Goal: Task Accomplishment & Management: Manage account settings

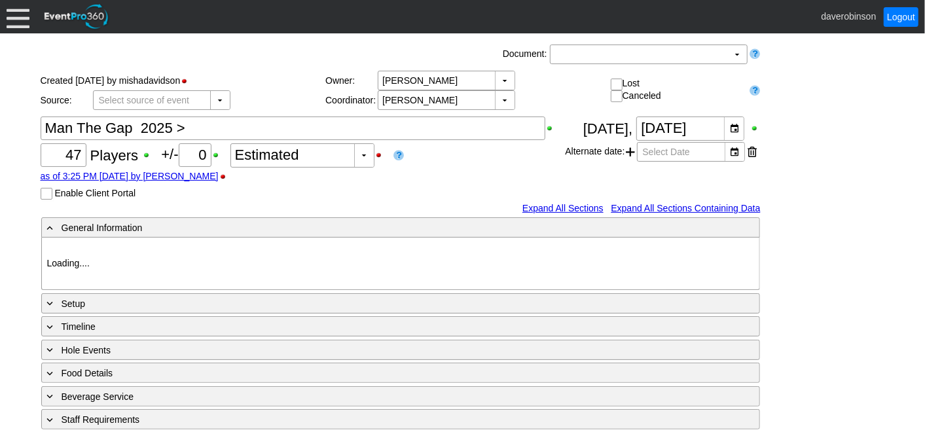
type input "Heritage Pointe Golf Club"
type input "Corporate Tournament"
type input "Scramble"
type input "Shotgun"
type input "White"
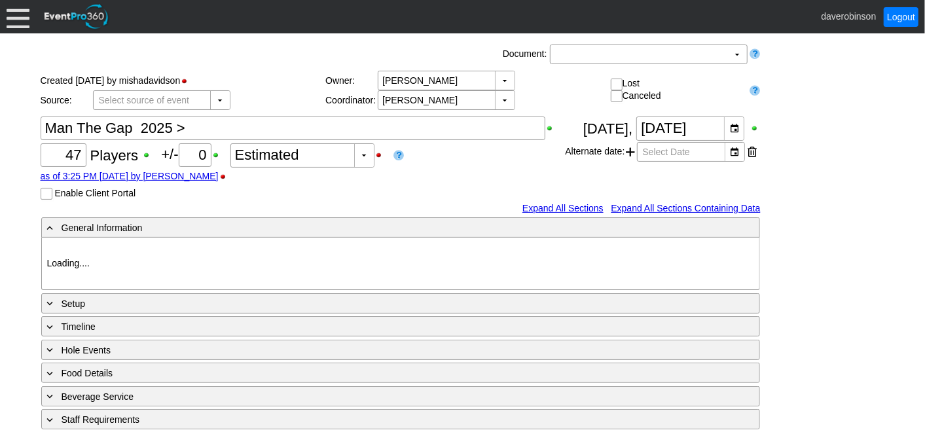
type input "1124556"
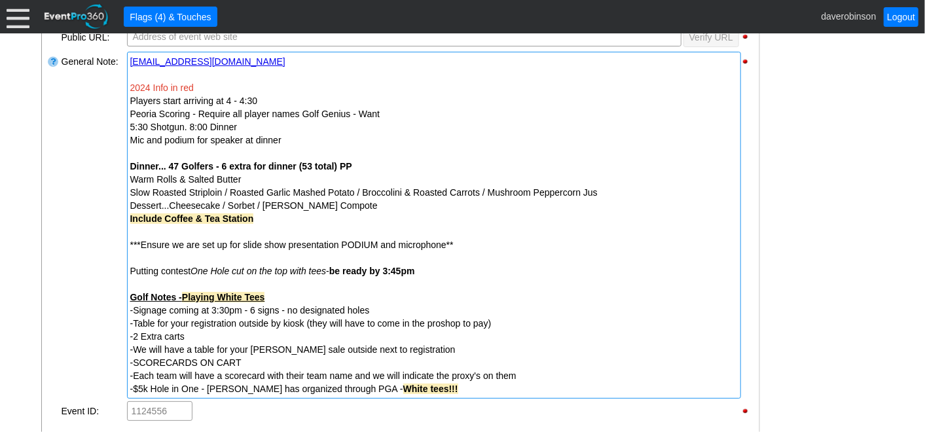
scroll to position [436, 0]
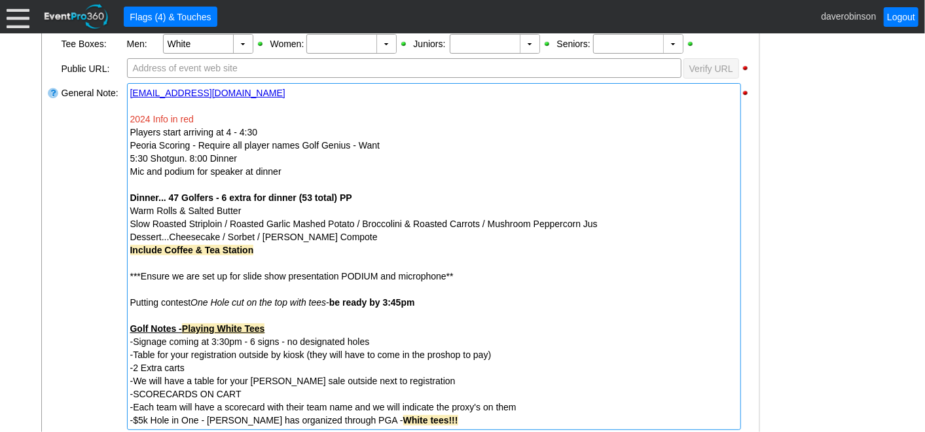
drag, startPoint x: 196, startPoint y: 118, endPoint x: 169, endPoint y: 118, distance: 27.5
click at [169, 118] on div "2024 Info in red" at bounding box center [434, 119] width 608 height 13
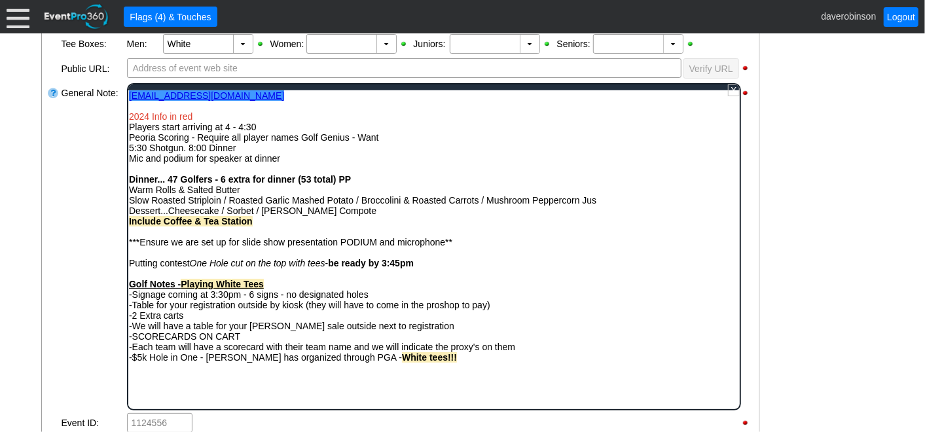
scroll to position [0, 0]
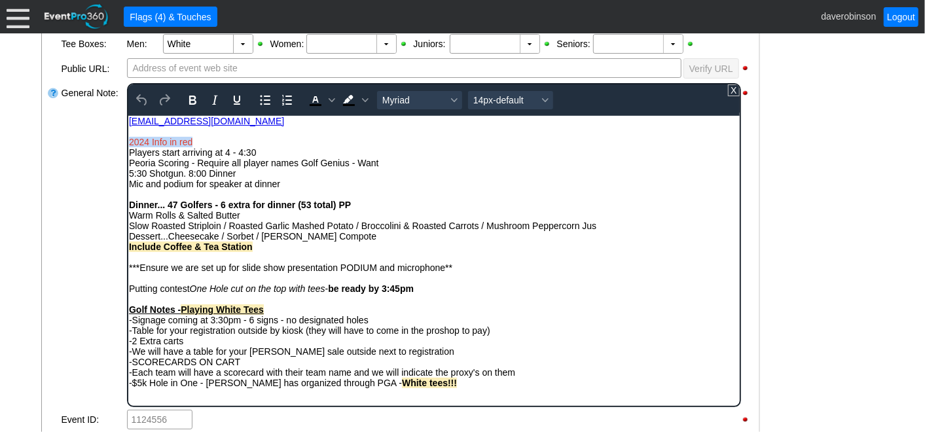
drag, startPoint x: 196, startPoint y: 140, endPoint x: 128, endPoint y: 139, distance: 67.5
click at [128, 139] on div "2024 Info in red" at bounding box center [433, 141] width 610 height 10
drag, startPoint x: 171, startPoint y: 143, endPoint x: 122, endPoint y: 136, distance: 49.0
click at [128, 136] on html "manthegap02@gmail.com 2025 Info﻿ Players start arriving at 4 - 4:30 Peoria Scor…" at bounding box center [434, 254] width 612 height 279
click at [312, 100] on icon "Text color Black" at bounding box center [315, 99] width 6 height 7
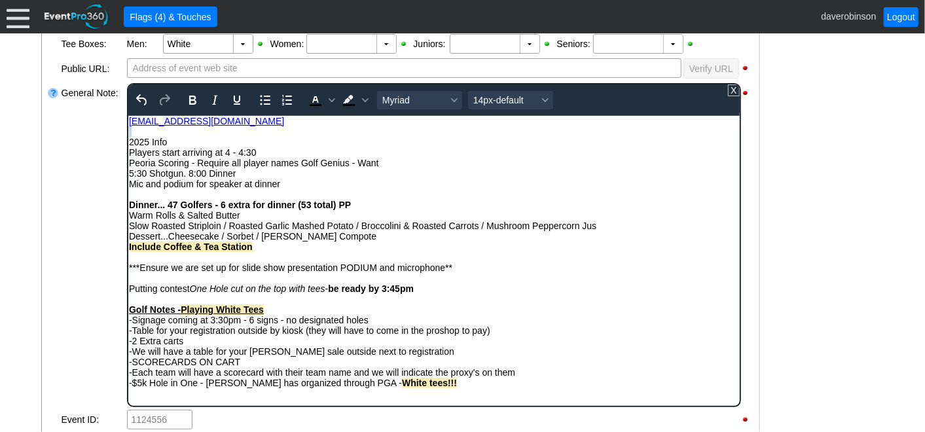
click at [360, 139] on div "2025 Info ﻿" at bounding box center [433, 141] width 610 height 10
drag, startPoint x: 166, startPoint y: 139, endPoint x: 125, endPoint y: 147, distance: 41.2
click at [128, 147] on html "manthegap02@gmail.com 2025 Info ﻿ Players start arriving at 4 - 4:30 Peoria Sco…" at bounding box center [434, 254] width 612 height 279
click at [188, 97] on icon "Bold" at bounding box center [192, 100] width 16 height 16
click at [362, 100] on icon "Background color Black" at bounding box center [365, 100] width 7 height 7
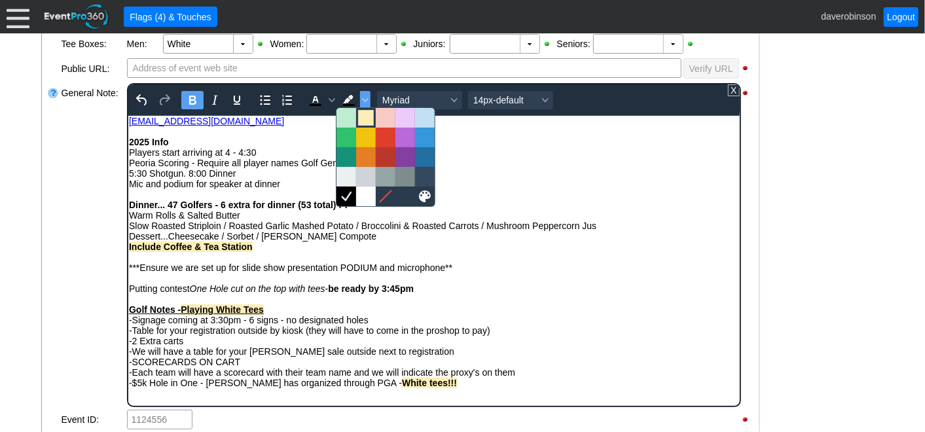
click at [365, 124] on div at bounding box center [366, 118] width 16 height 16
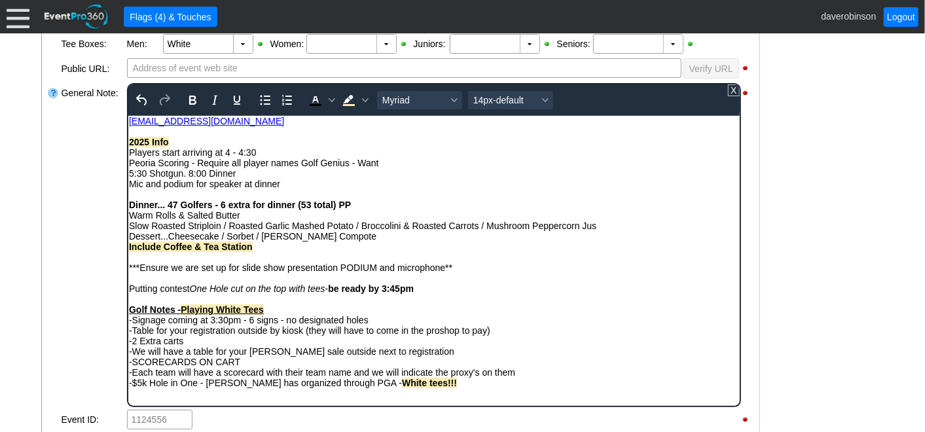
click at [382, 234] on div "Dessert...Cheesecake / Sorbet / [PERSON_NAME] Compote" at bounding box center [433, 236] width 610 height 10
drag, startPoint x: 207, startPoint y: 386, endPoint x: 343, endPoint y: 387, distance: 136.2
click at [343, 387] on span "-$5k Hole in One - Dave has organized through PGA - White tees!!!" at bounding box center [292, 382] width 328 height 10
click at [196, 98] on icon "Bold" at bounding box center [192, 100] width 16 height 16
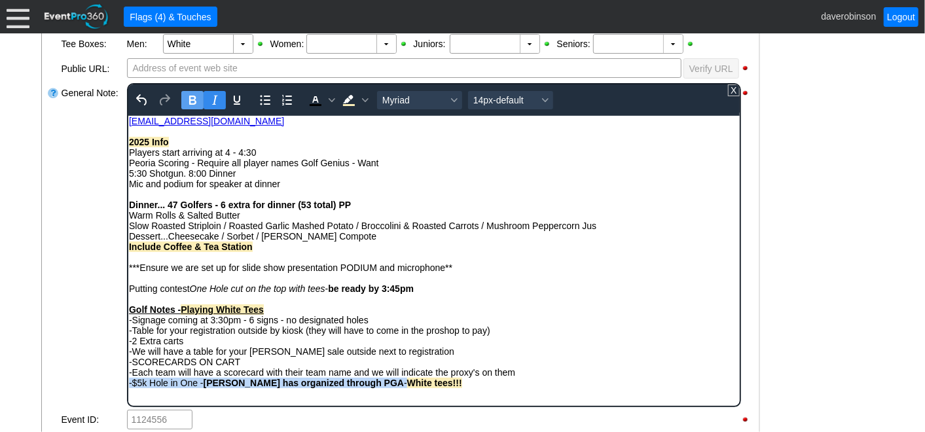
click at [221, 103] on icon "Italic" at bounding box center [214, 100] width 16 height 16
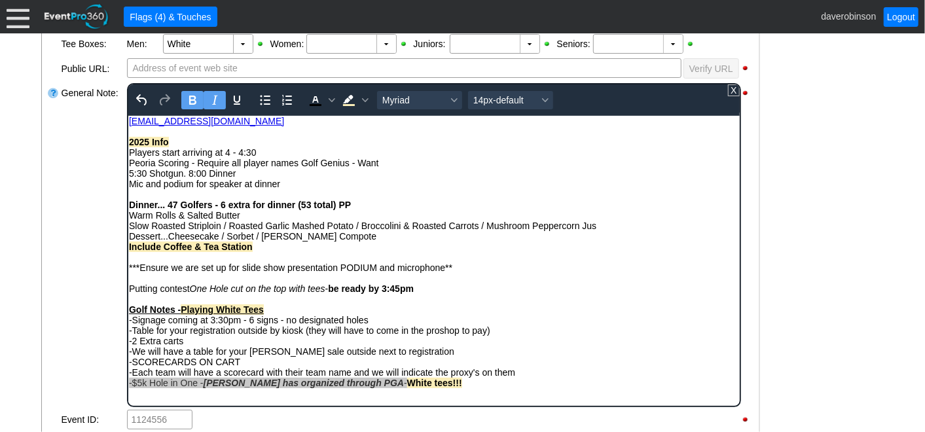
click at [798, 350] on div "- General Information ▼ Loading.... Remove all highlights Facility: ▼ Χ Heritag…" at bounding box center [462, 285] width 851 height 912
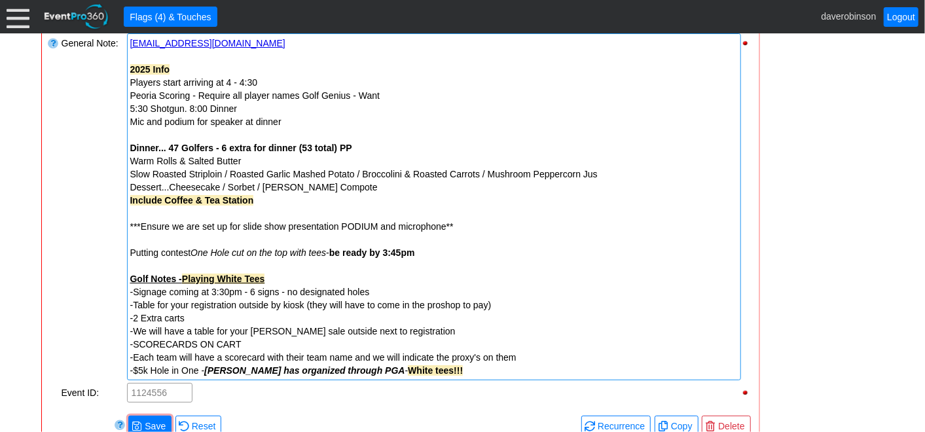
scroll to position [509, 0]
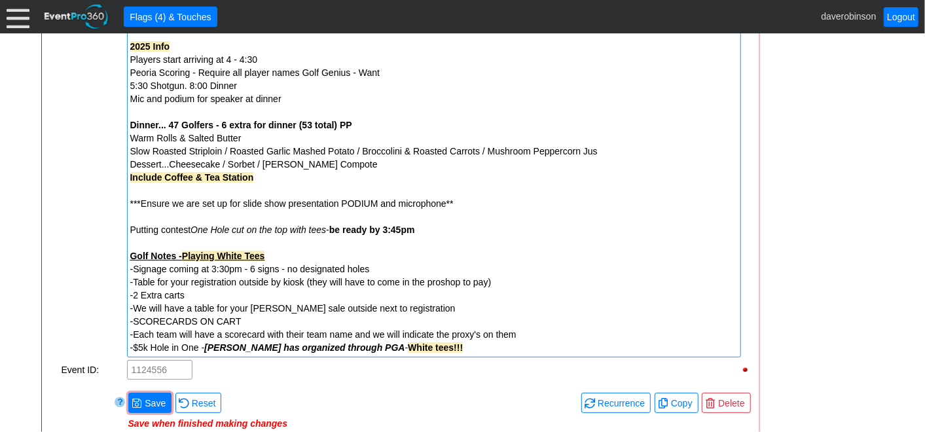
click at [133, 347] on span "-$5k Hole in One - Dave has organized through PGA - White tees!!!" at bounding box center [296, 348] width 333 height 10
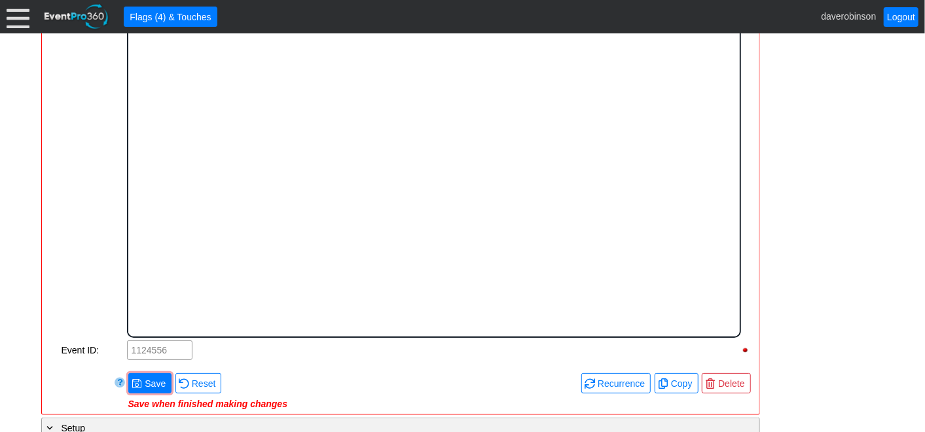
scroll to position [0, 0]
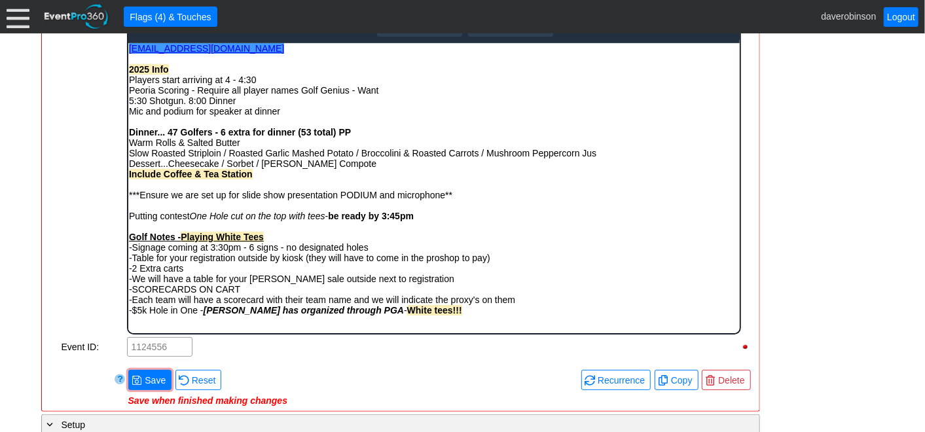
click at [132, 315] on span "-$5k Hole in One - Dave has organized through PGA - White tees!!!" at bounding box center [294, 310] width 333 height 10
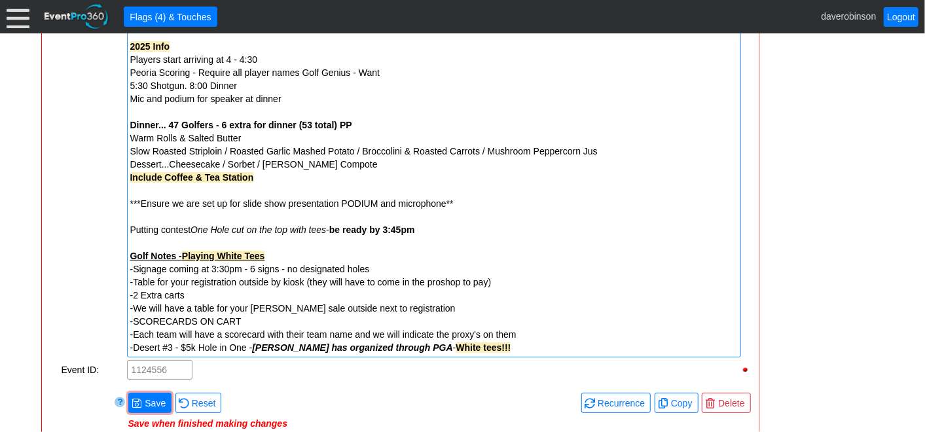
click at [154, 380] on div "Remove all highlights Facility: ▼ Χ Heritage Pointe Golf Club Event Type: ▼ Χ C…" at bounding box center [400, 106] width 707 height 646
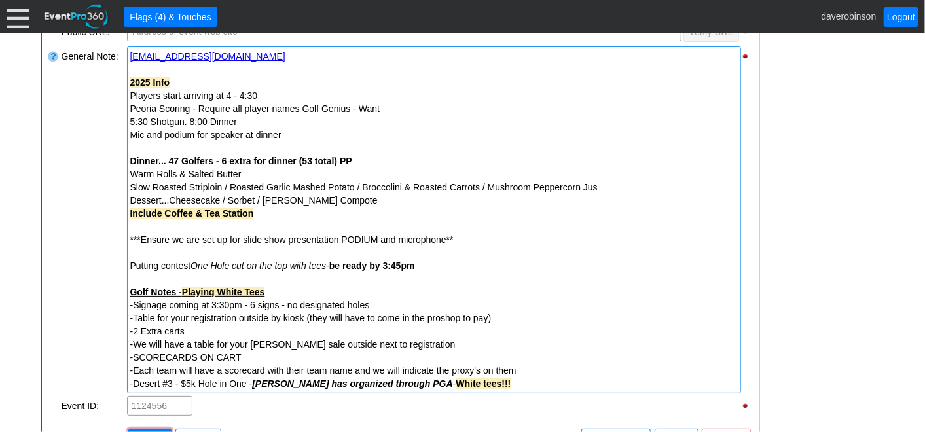
scroll to position [509, 0]
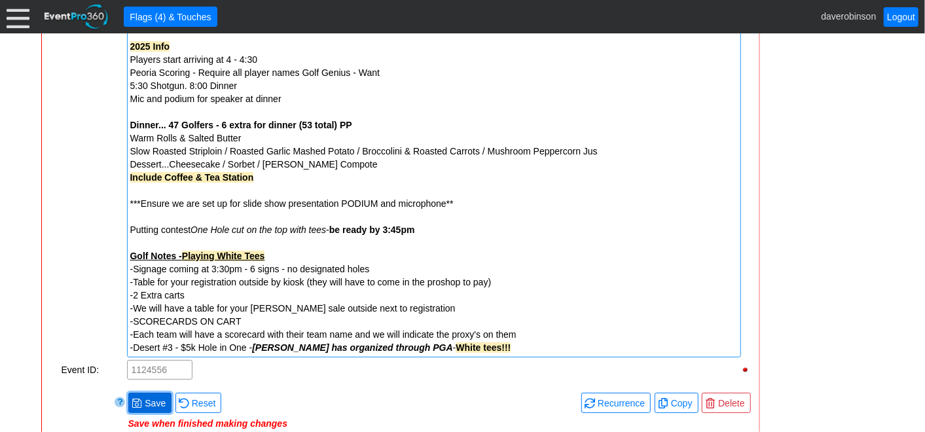
click at [142, 398] on span "Save" at bounding box center [155, 403] width 26 height 13
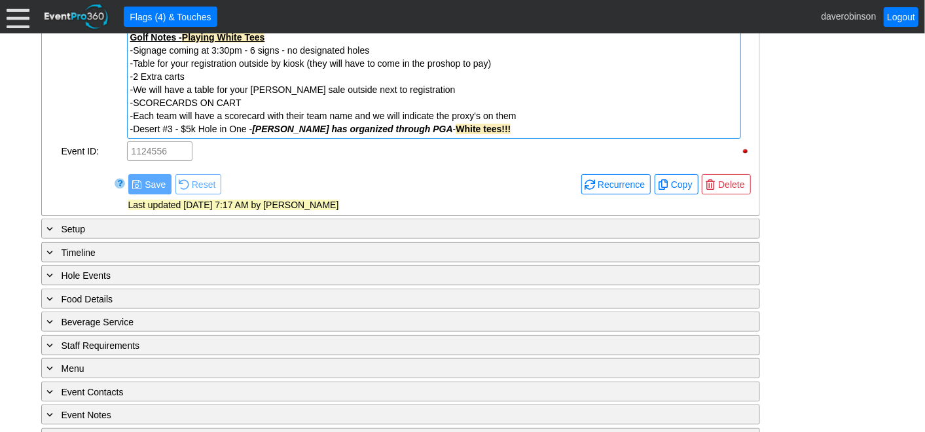
scroll to position [771, 0]
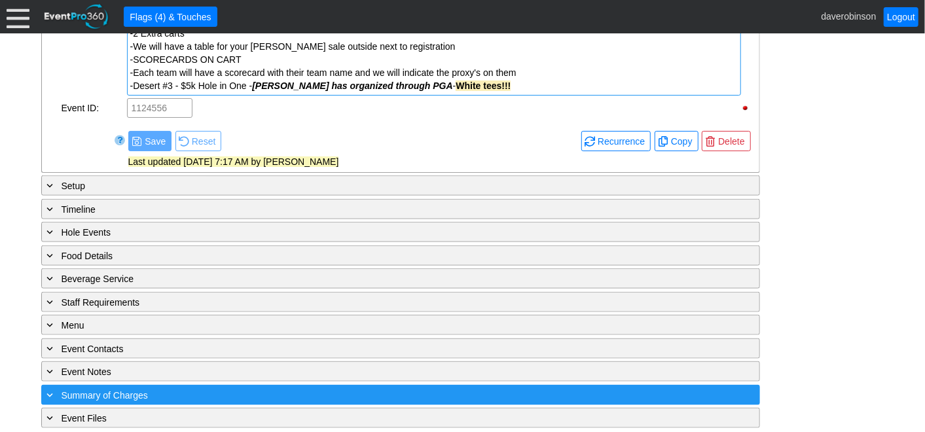
click at [115, 390] on span "Summary of Charges" at bounding box center [105, 395] width 86 height 10
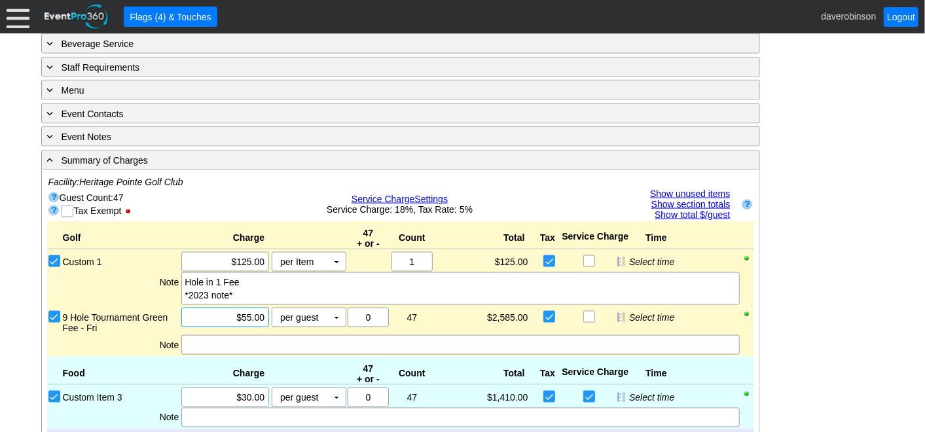
scroll to position [1012, 0]
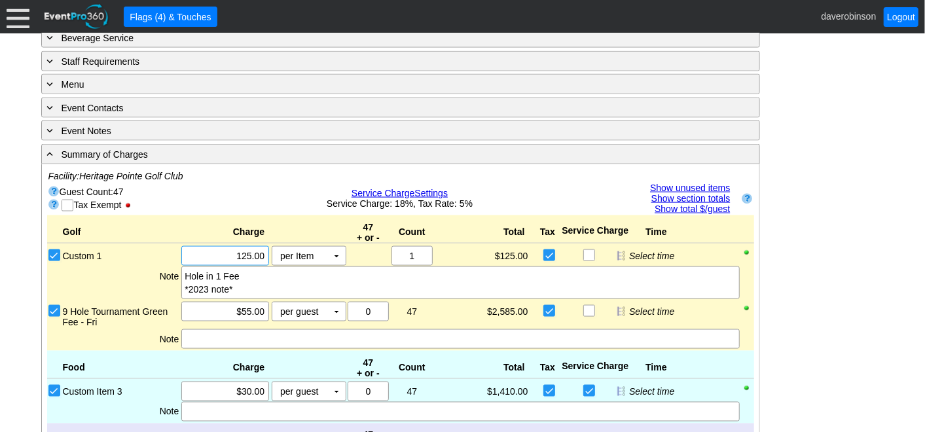
drag, startPoint x: 221, startPoint y: 240, endPoint x: 267, endPoint y: 248, distance: 46.5
click at [267, 248] on div "Χ 125.00" at bounding box center [225, 256] width 88 height 20
type input "$140.00"
click at [803, 305] on div "- General Information ▼ Loading.... Remove all highlights Facility: ▼ Χ Heritag…" at bounding box center [462, 86] width 851 height 1667
click at [243, 283] on div "*2023 note*" at bounding box center [460, 289] width 551 height 13
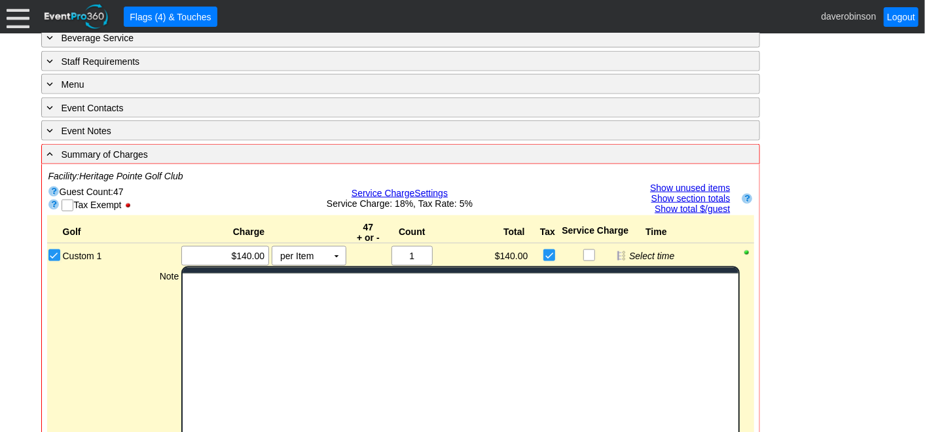
scroll to position [0, 0]
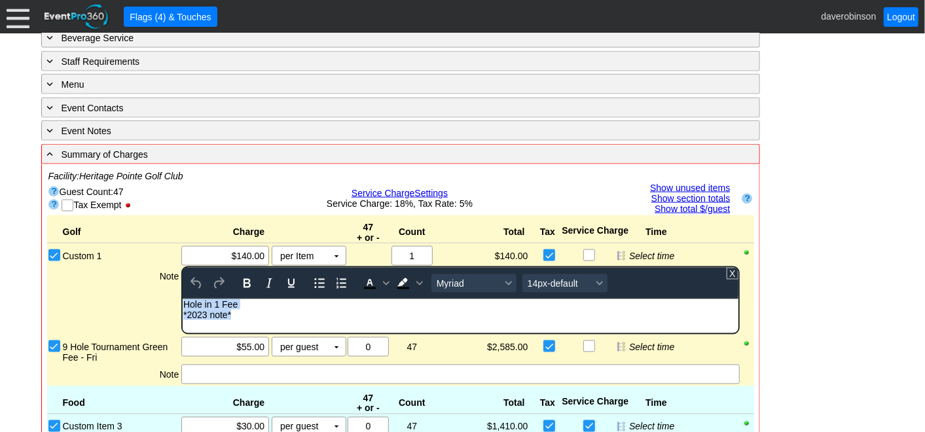
drag, startPoint x: 239, startPoint y: 318, endPoint x: 353, endPoint y: 599, distance: 302.6
click at [183, 308] on html "Hole in 1 Fee *2023 note*" at bounding box center [460, 313] width 555 height 28
click at [240, 315] on div "*2023 note*" at bounding box center [460, 314] width 554 height 10
drag, startPoint x: 239, startPoint y: 315, endPoint x: 181, endPoint y: 313, distance: 58.3
click at [183, 313] on html "Hole in 1 Fee *2023 note*" at bounding box center [460, 313] width 555 height 28
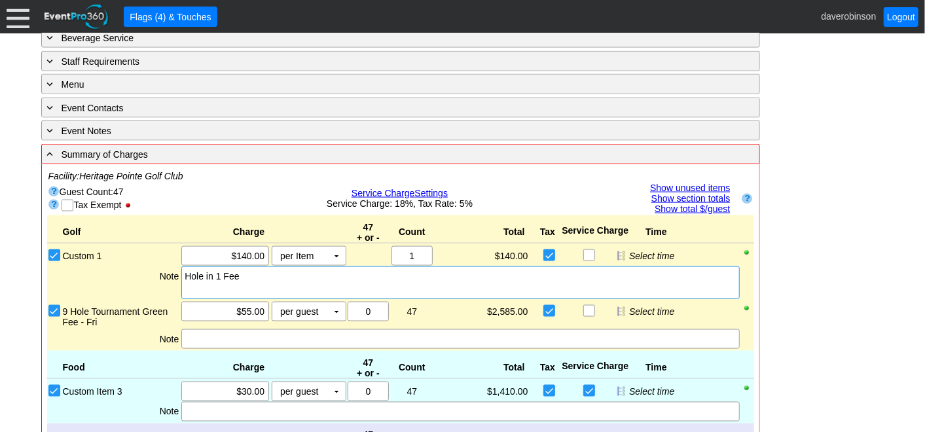
click at [103, 275] on div "Note" at bounding box center [121, 283] width 119 height 33
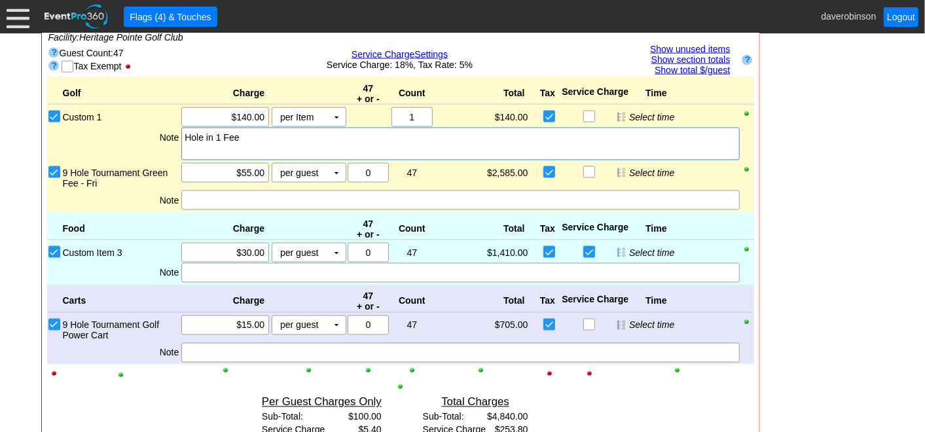
scroll to position [1157, 0]
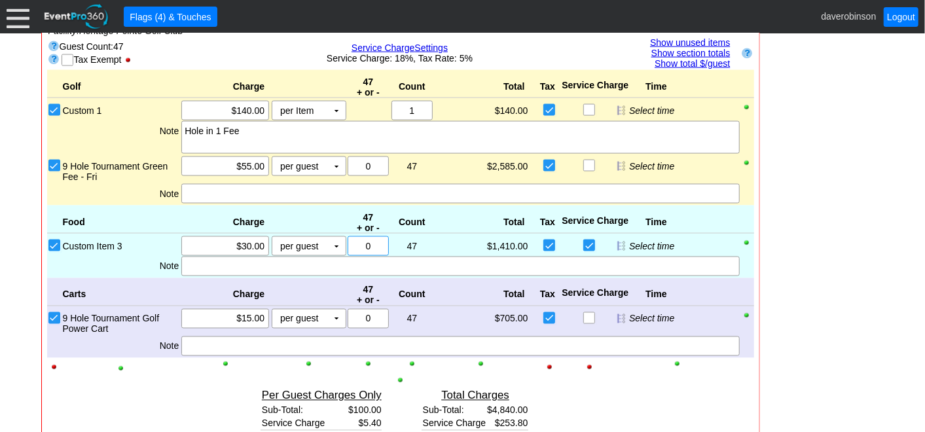
drag, startPoint x: 378, startPoint y: 236, endPoint x: 350, endPoint y: 239, distance: 28.3
click at [350, 239] on div "0" at bounding box center [368, 246] width 37 height 18
type input "6"
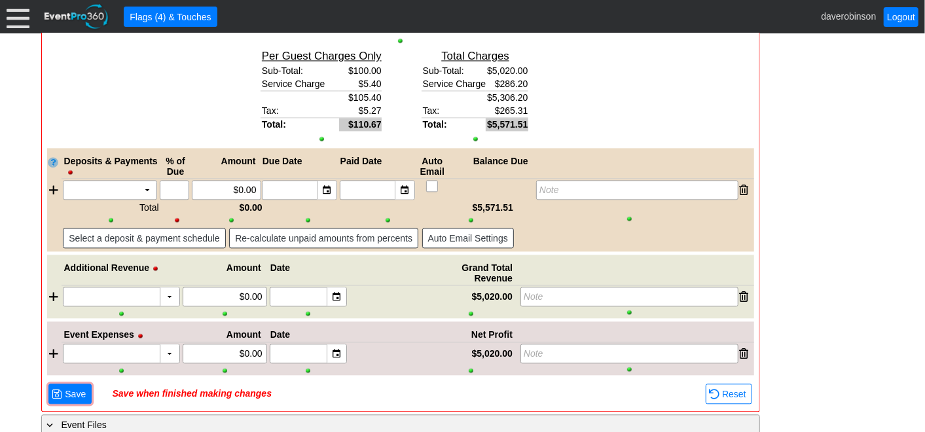
scroll to position [1504, 0]
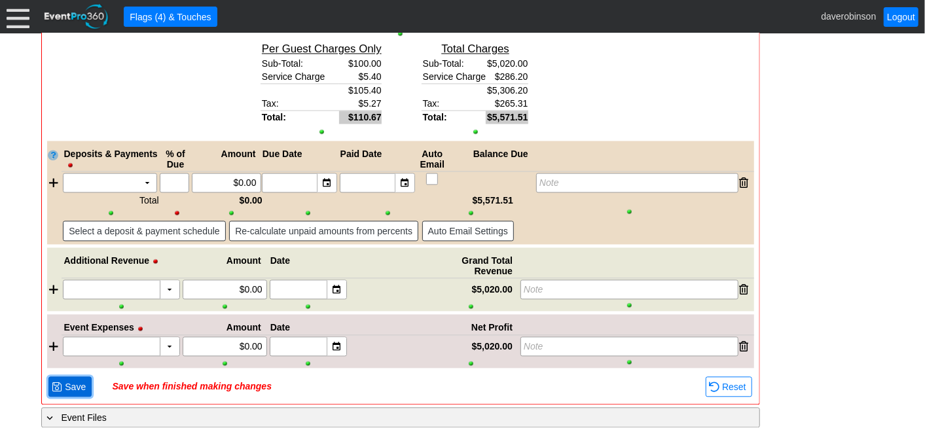
click at [76, 381] on span "Save" at bounding box center [75, 387] width 26 height 13
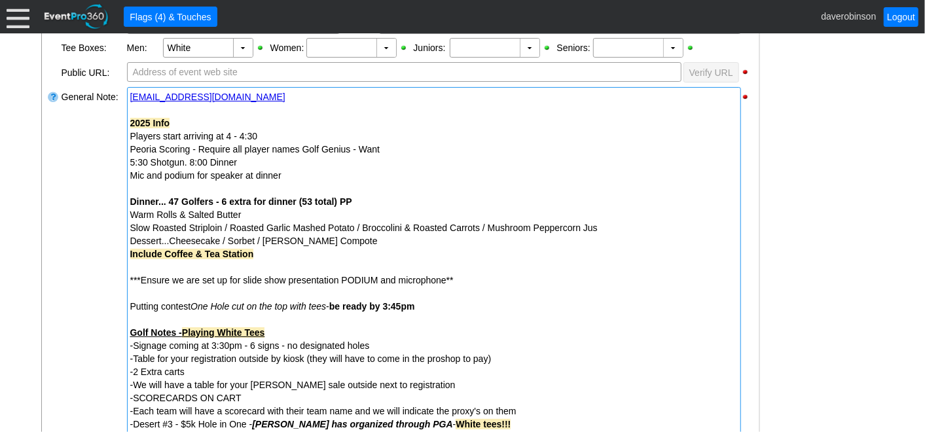
scroll to position [341, 0]
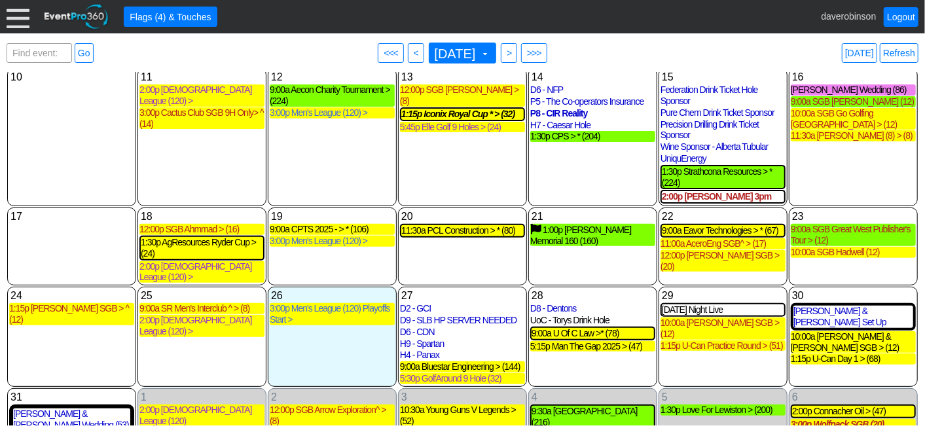
scroll to position [213, 0]
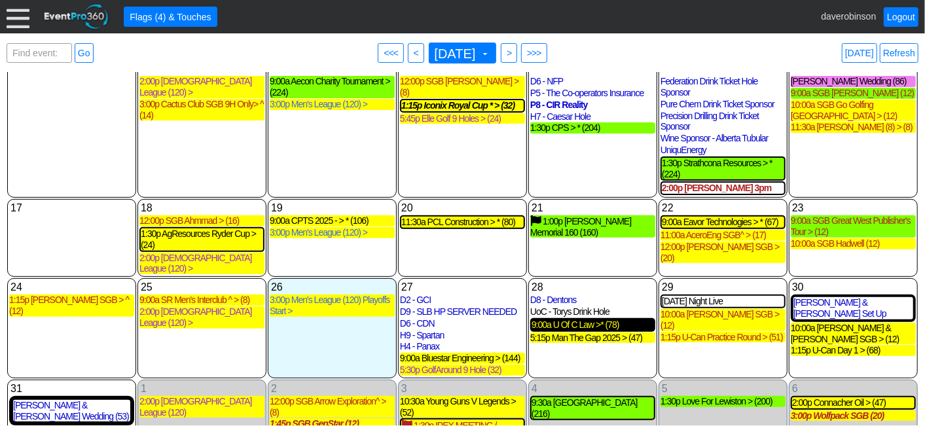
click at [584, 320] on div "9:00a U Of C Law >* (78)" at bounding box center [593, 325] width 122 height 11
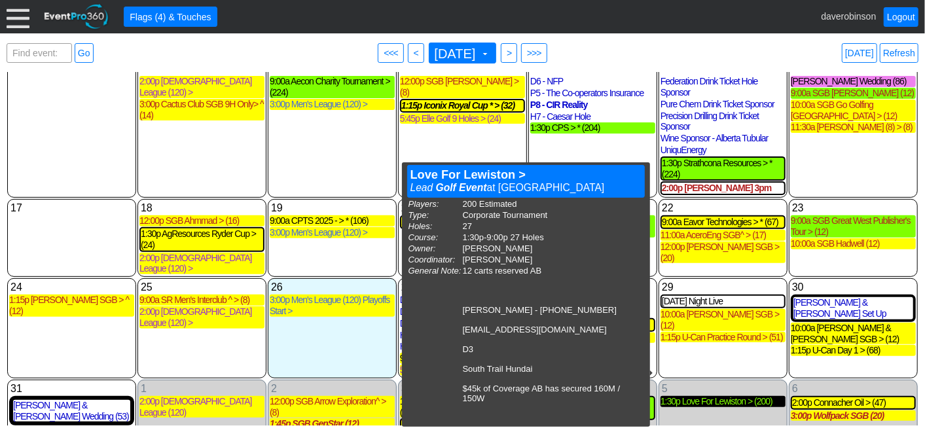
click at [732, 396] on div "1:30p Love For Lewiston > (200)" at bounding box center [723, 401] width 125 height 11
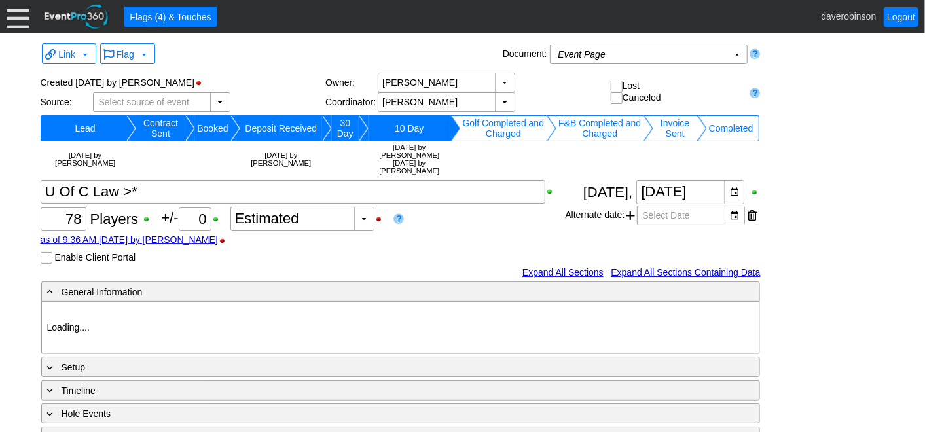
type input "Heritage Pointe Golf Club"
type input "Corporate Tournament"
type input "Scramble"
type input "Shotgun"
type input "Black"
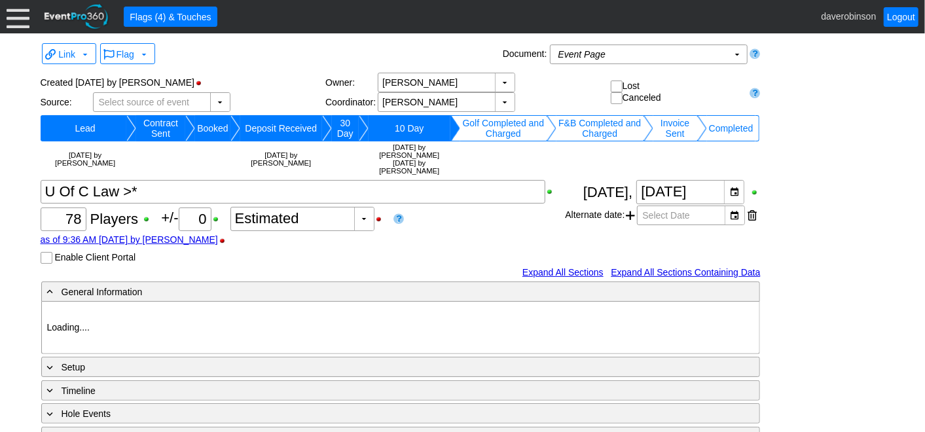
type input "Red"
type input "1066354"
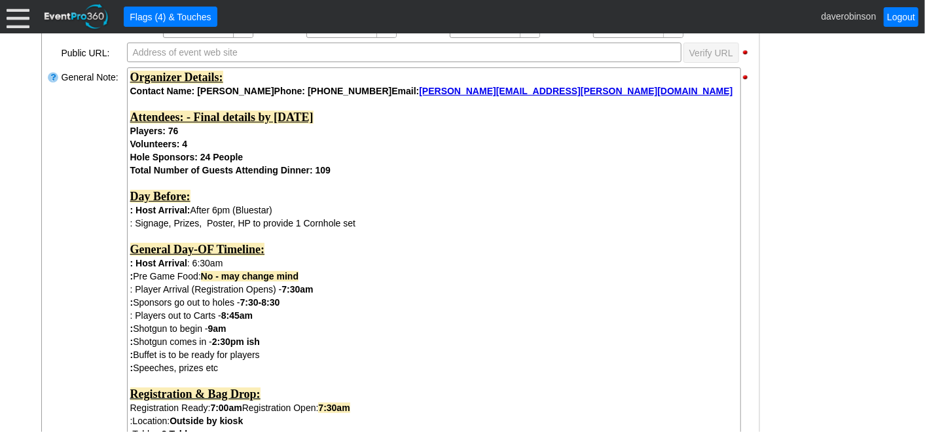
scroll to position [436, 0]
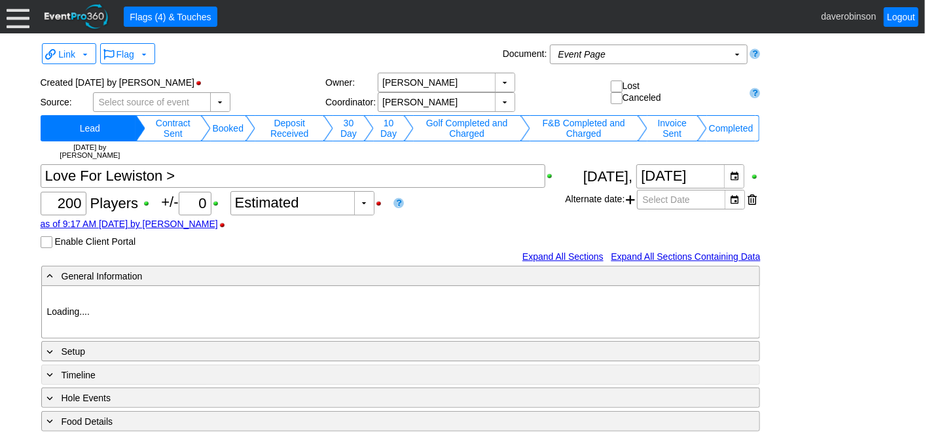
type input "Heritage Pointe Golf Club"
type input "Corporate Tournament"
type input "1033575"
